Goal: Information Seeking & Learning: Find specific fact

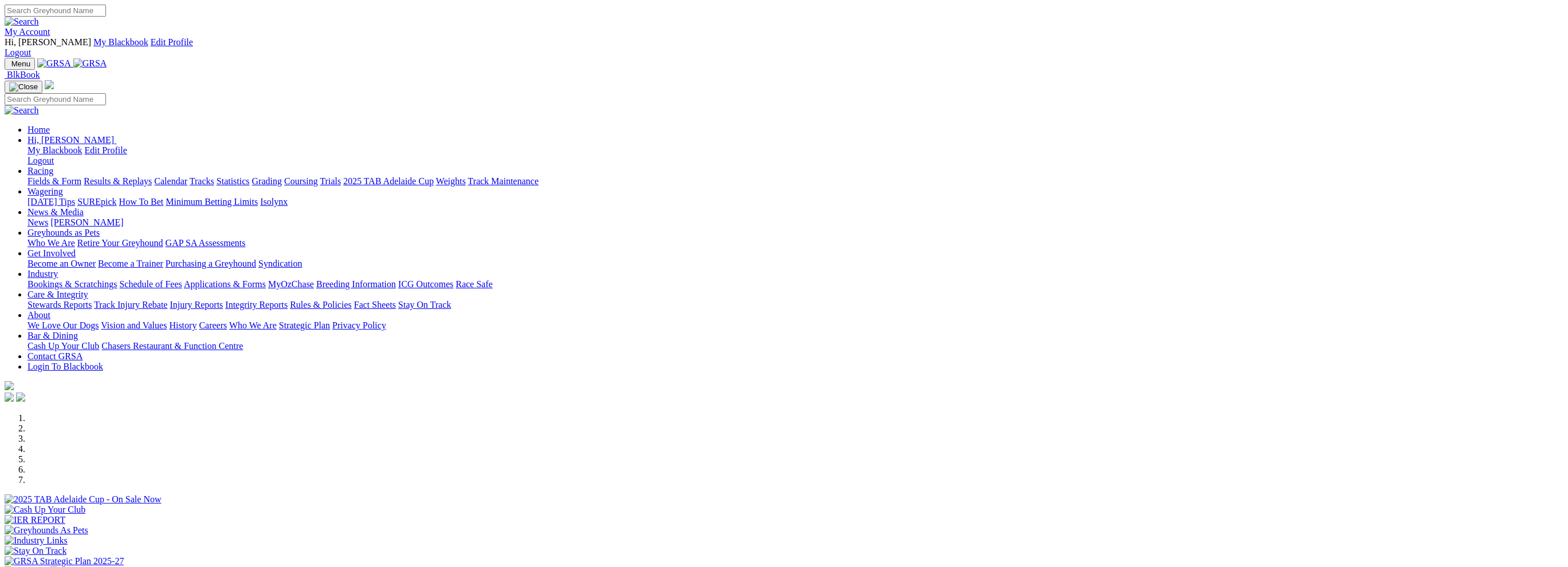
scroll to position [229, 0]
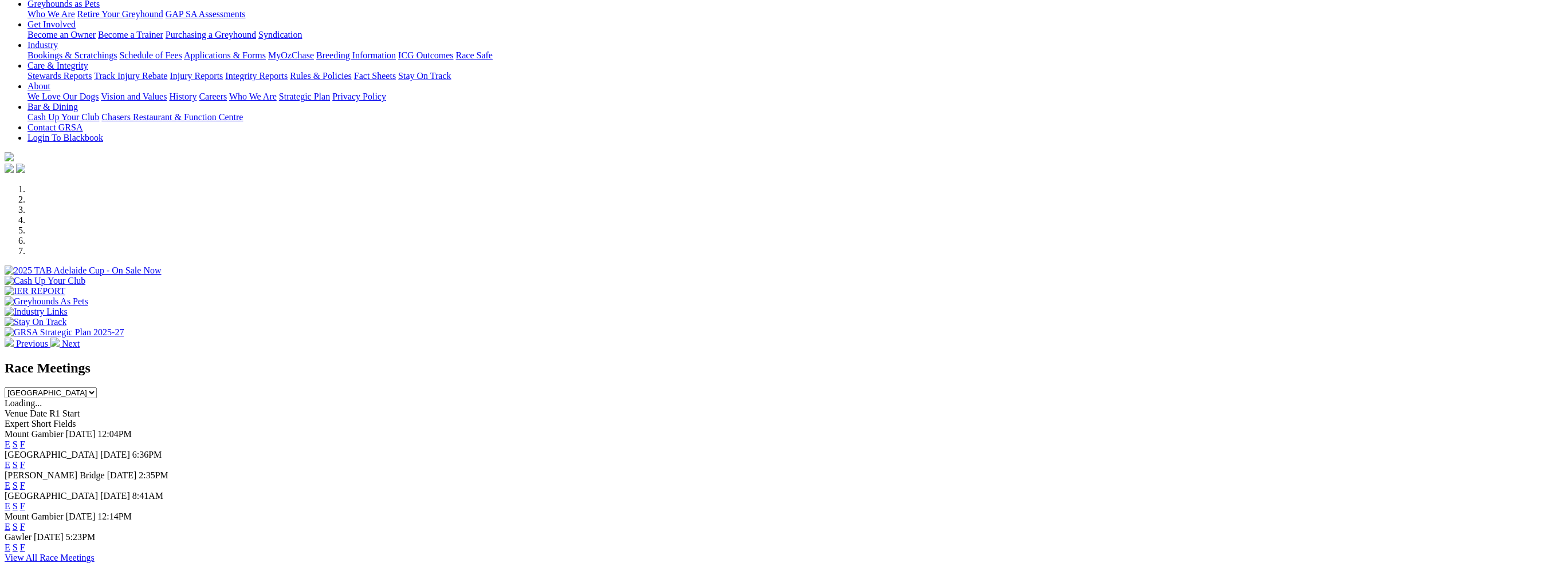
click at [25, 481] on link "F" at bounding box center [23, 485] width 5 height 9
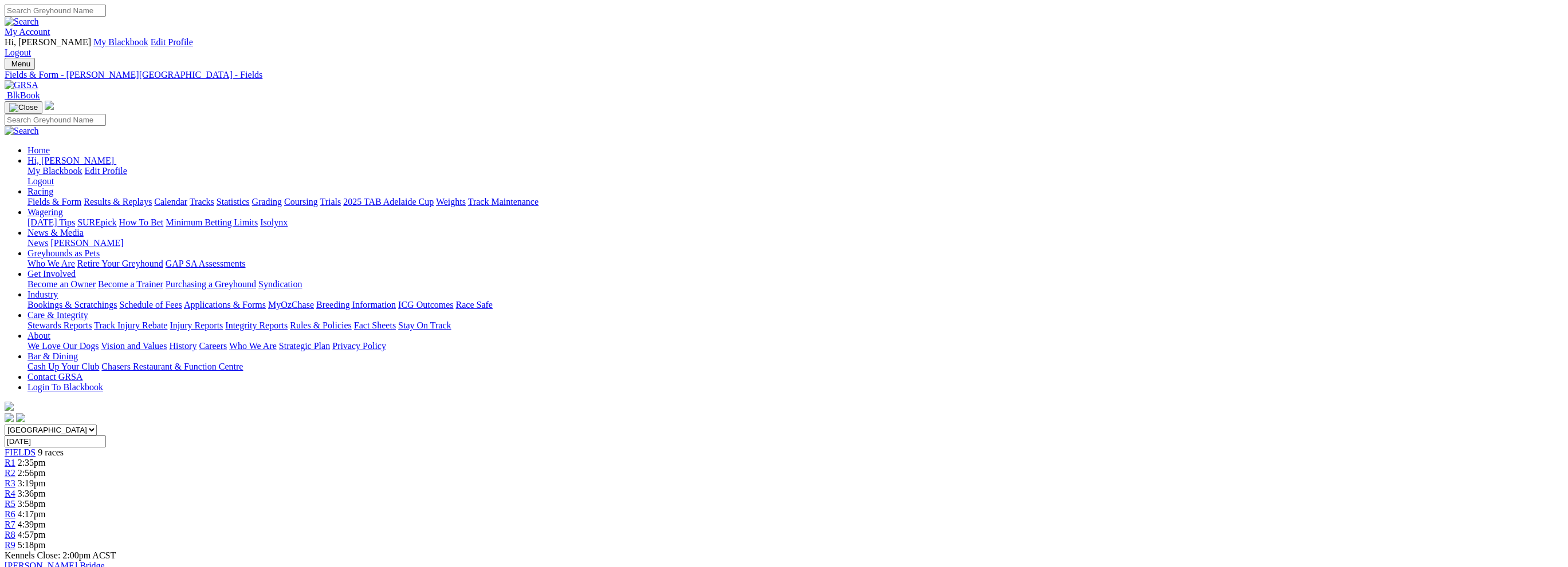
click at [16, 530] on span "R8" at bounding box center [10, 535] width 11 height 9
click at [46, 540] on span "5:18pm" at bounding box center [32, 545] width 28 height 9
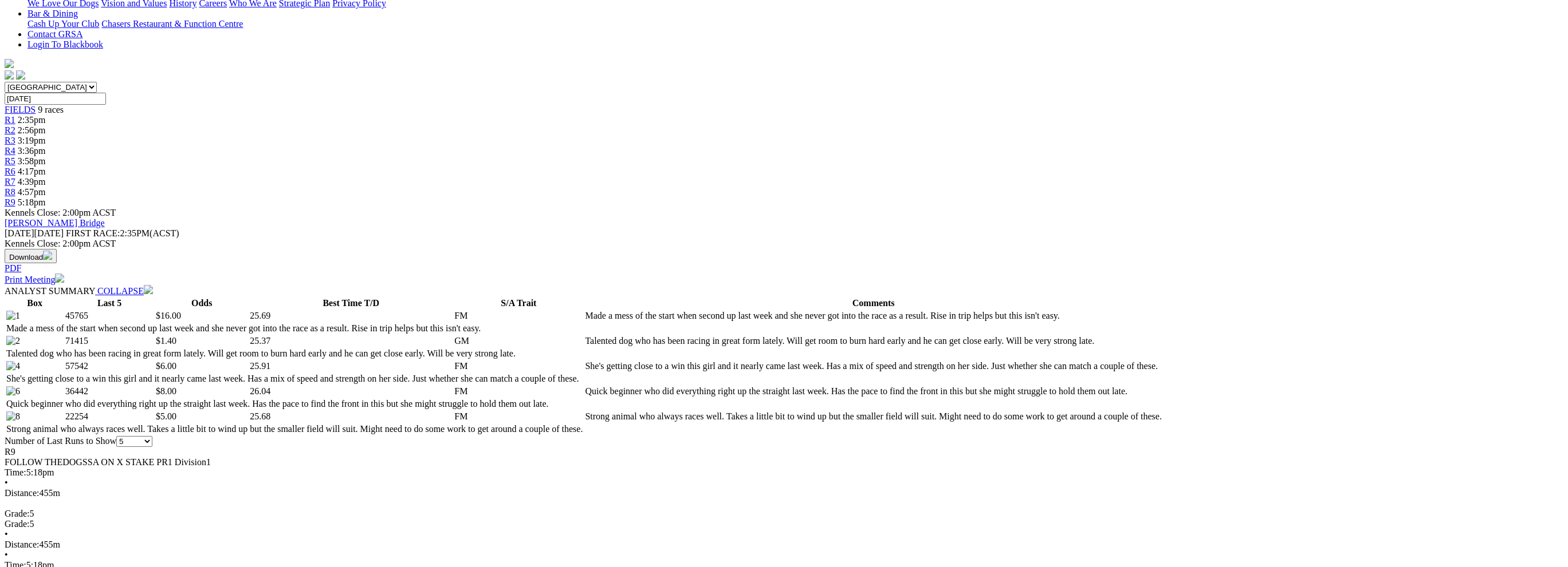
scroll to position [343, 0]
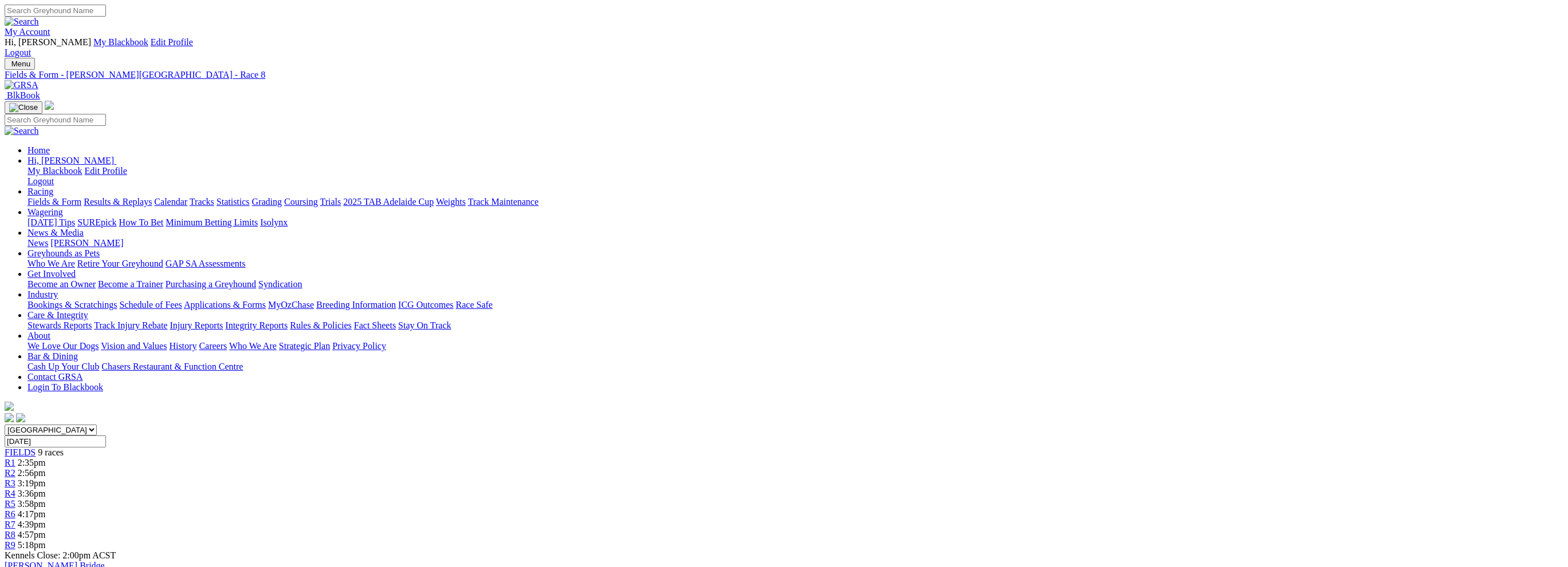
click at [106, 16] on input "Search" at bounding box center [55, 10] width 101 height 12
type input "canya jive"
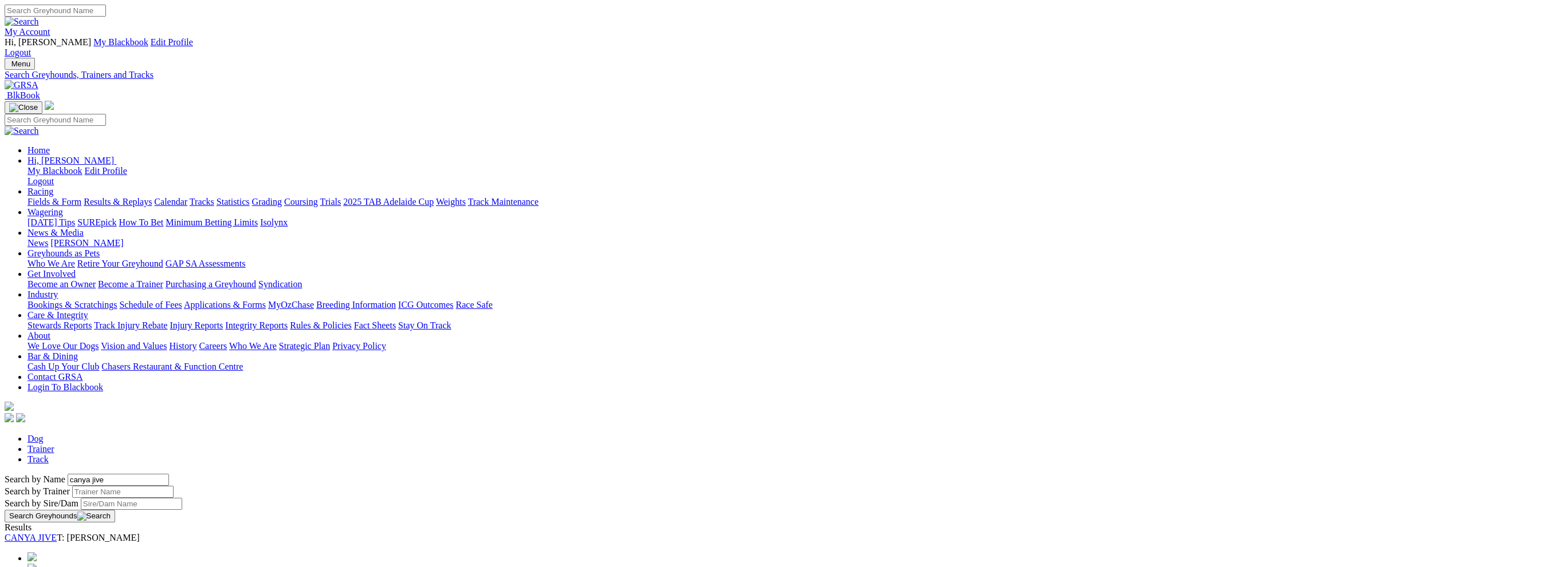
click at [57, 533] on link "CANYA JIVE" at bounding box center [31, 538] width 52 height 9
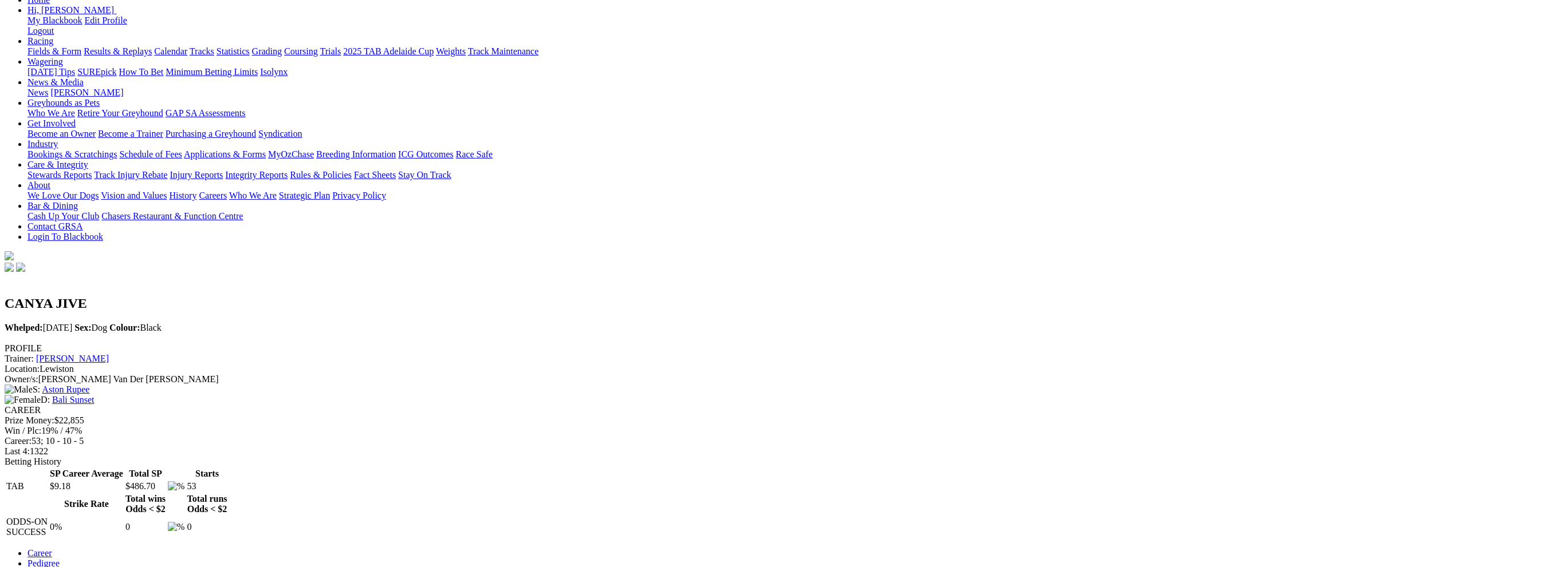
scroll to position [114, 0]
